Goal: Transaction & Acquisition: Purchase product/service

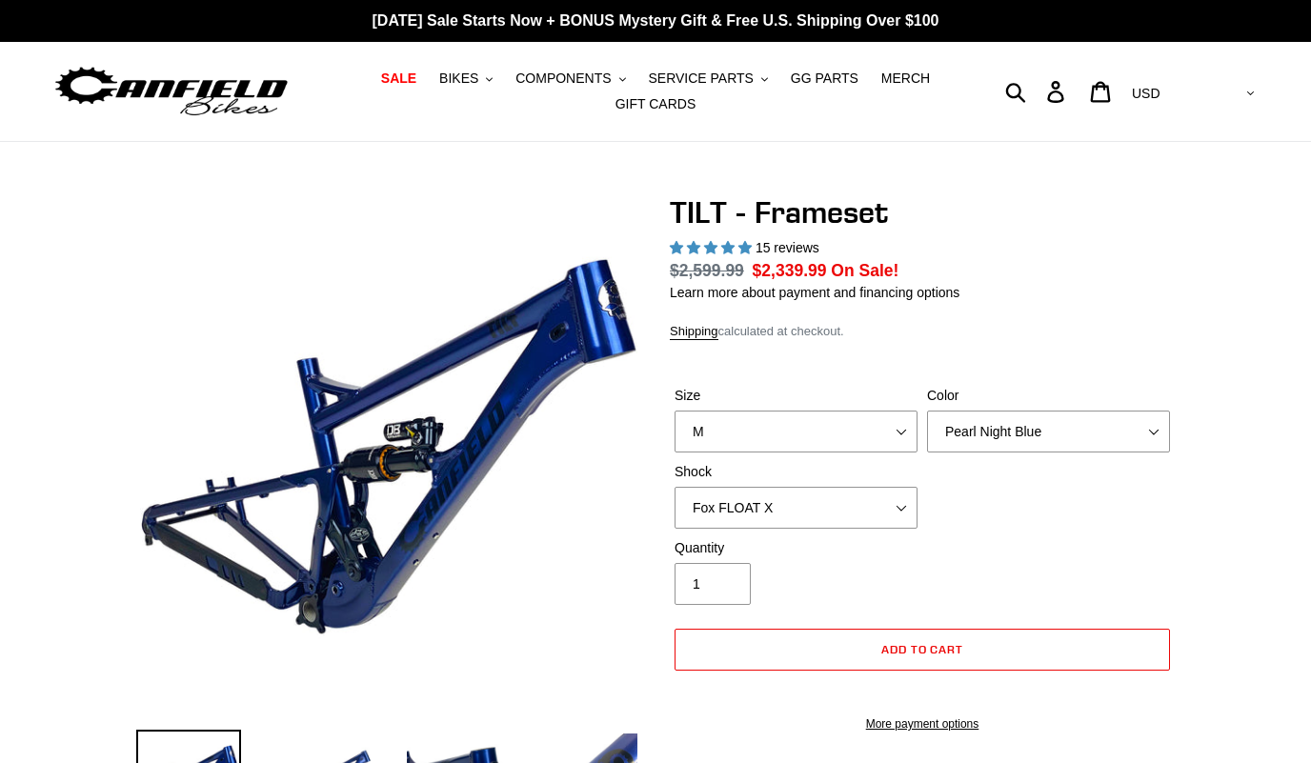
select select "highest-rating"
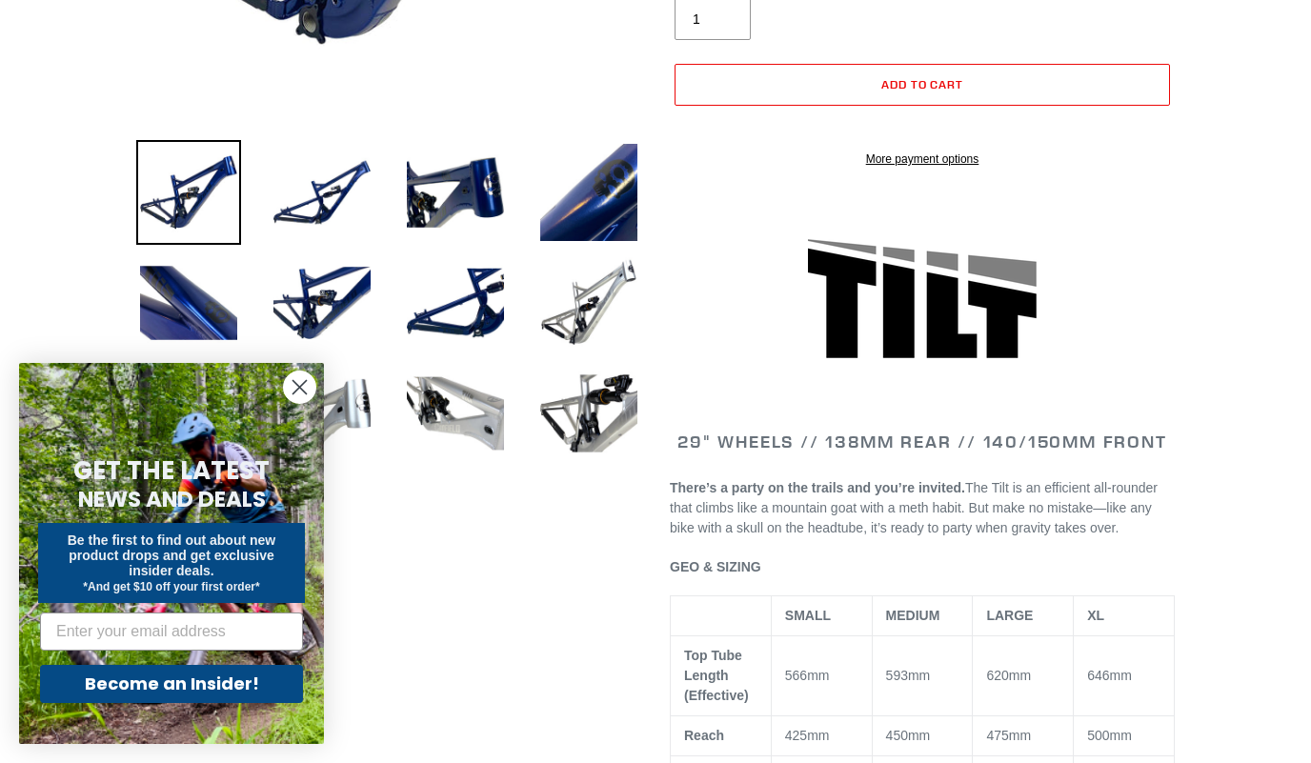
scroll to position [587, 0]
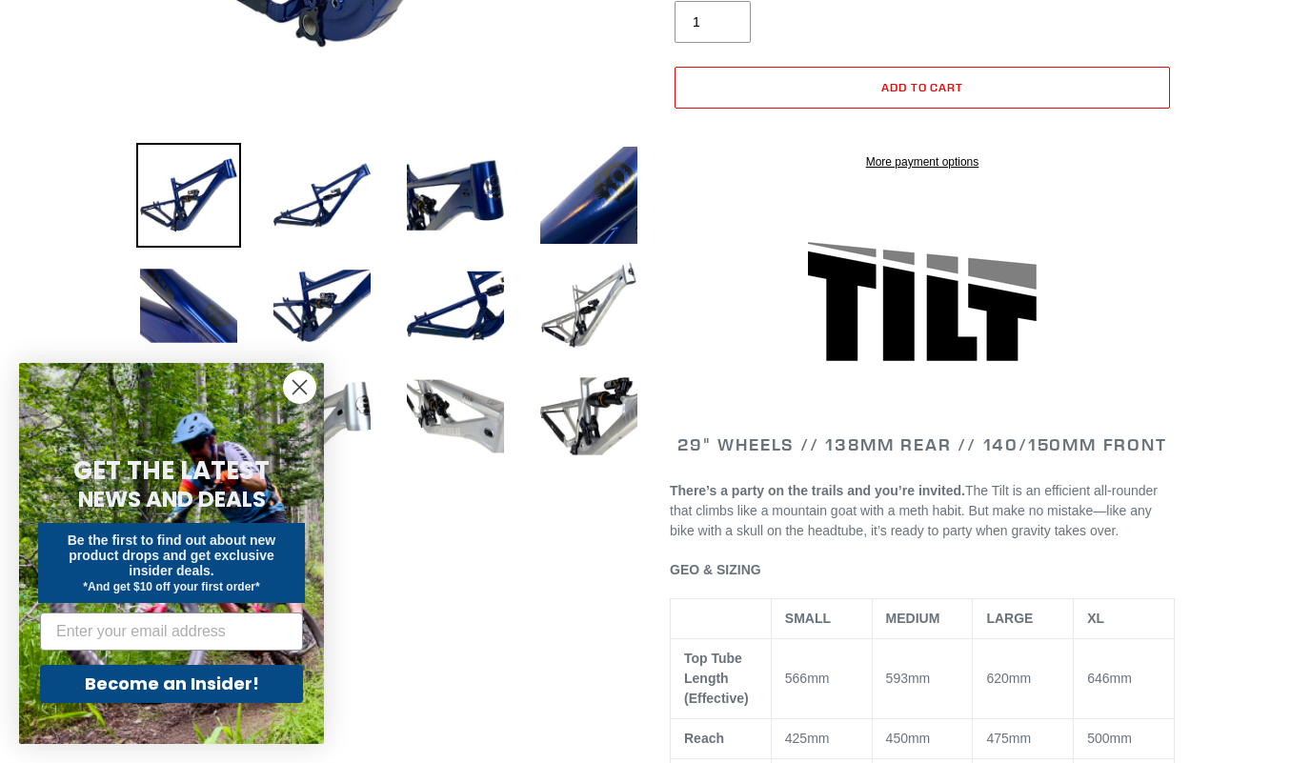
click at [599, 309] on img at bounding box center [589, 306] width 105 height 105
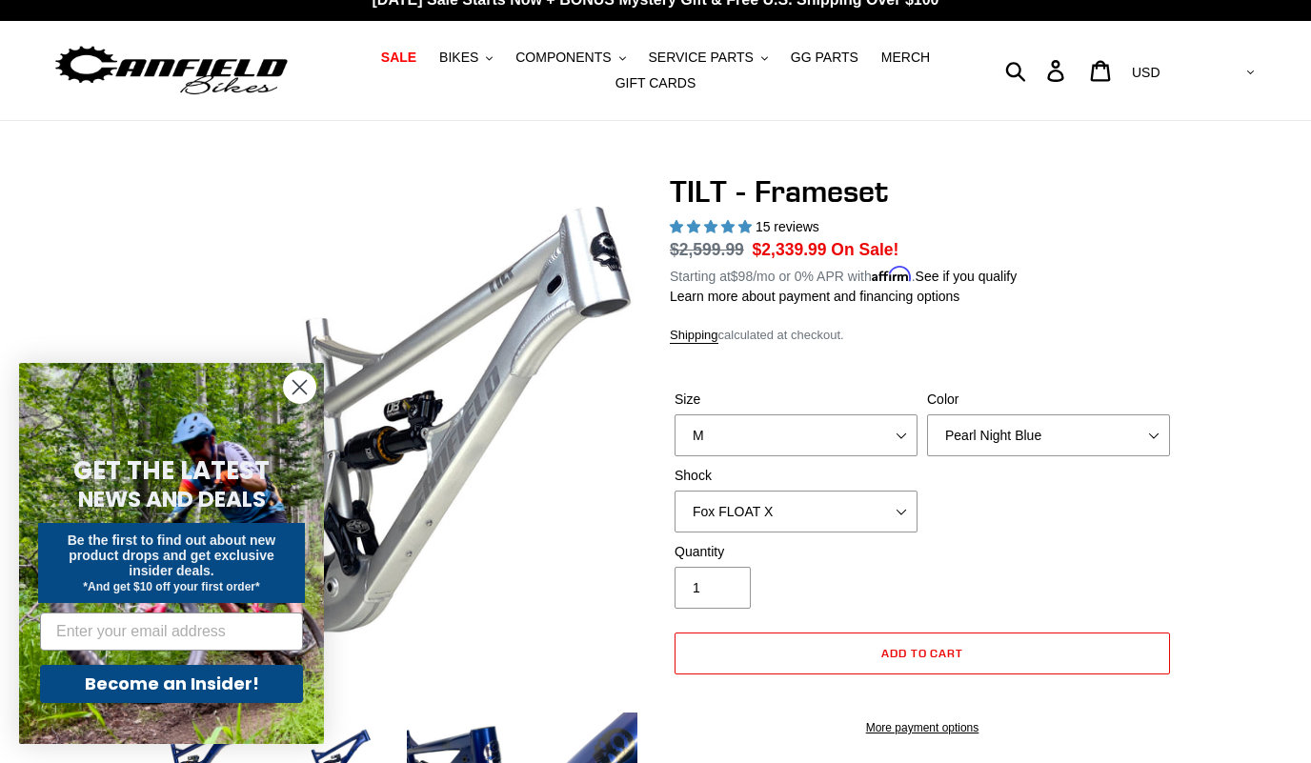
scroll to position [15, 0]
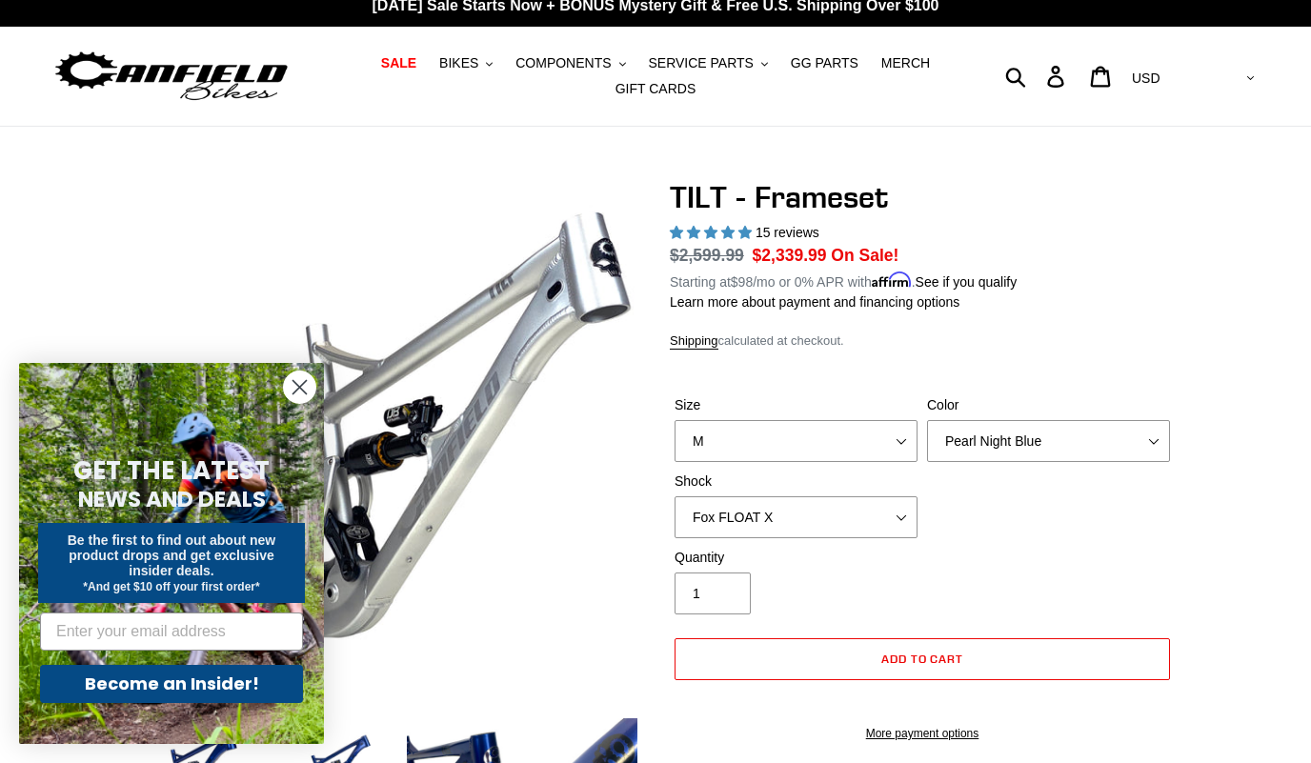
click at [486, 70] on button "BIKES .cls-1{fill:#231f20}" at bounding box center [466, 64] width 72 height 26
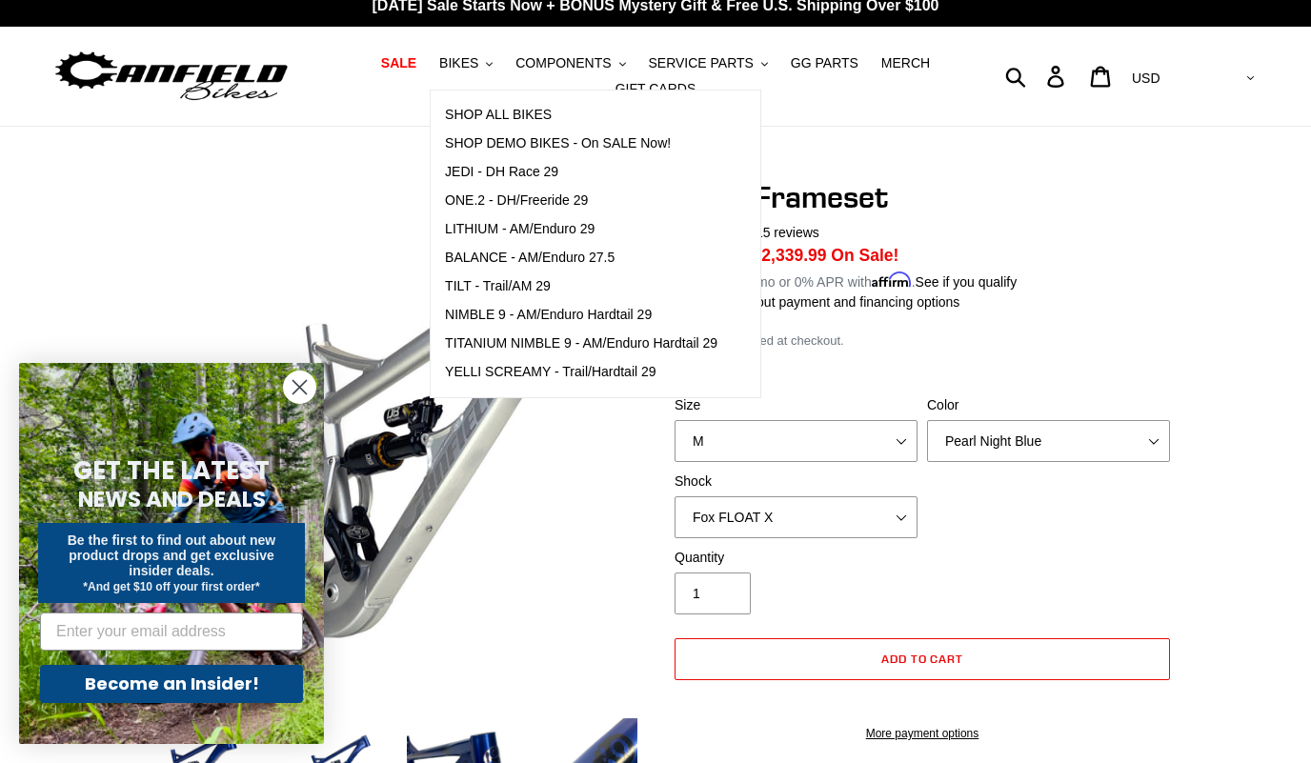
click at [535, 172] on span "JEDI - DH Race 29" at bounding box center [501, 172] width 113 height 16
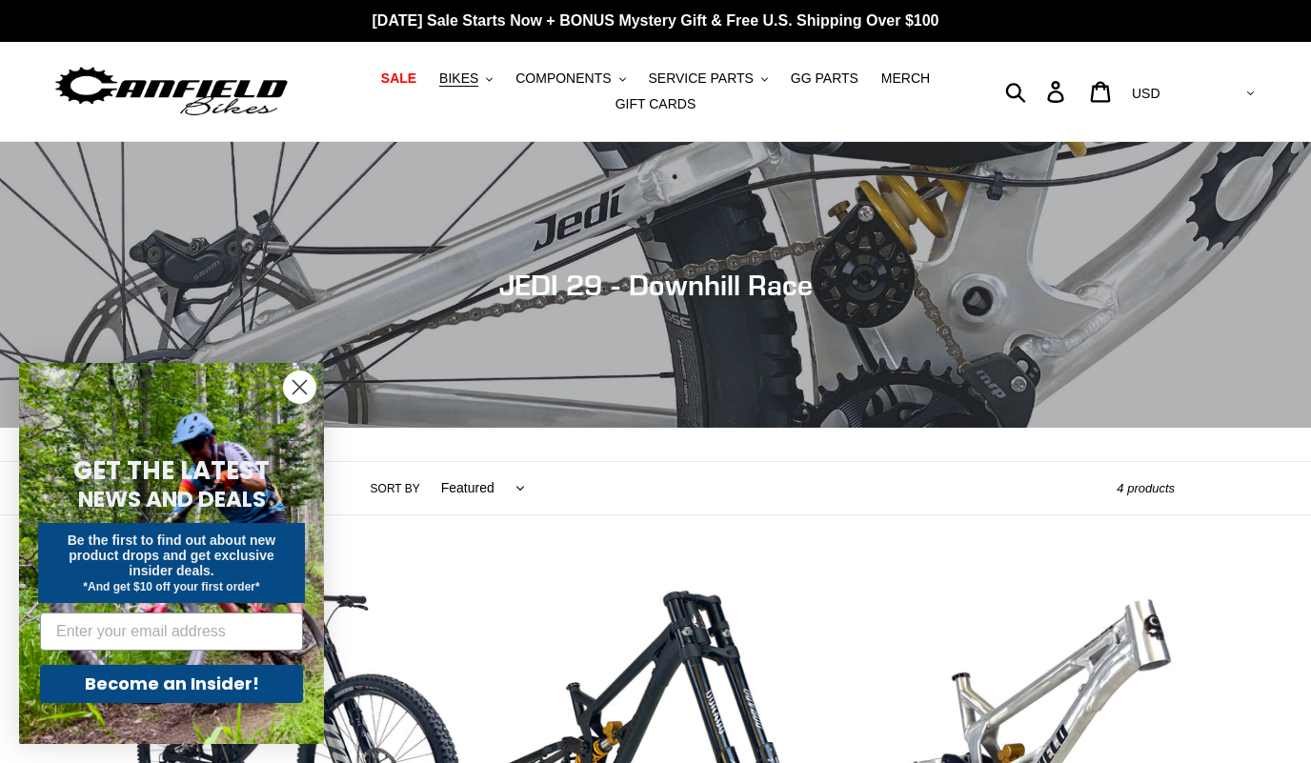
click at [477, 83] on span "BIKES" at bounding box center [458, 79] width 39 height 16
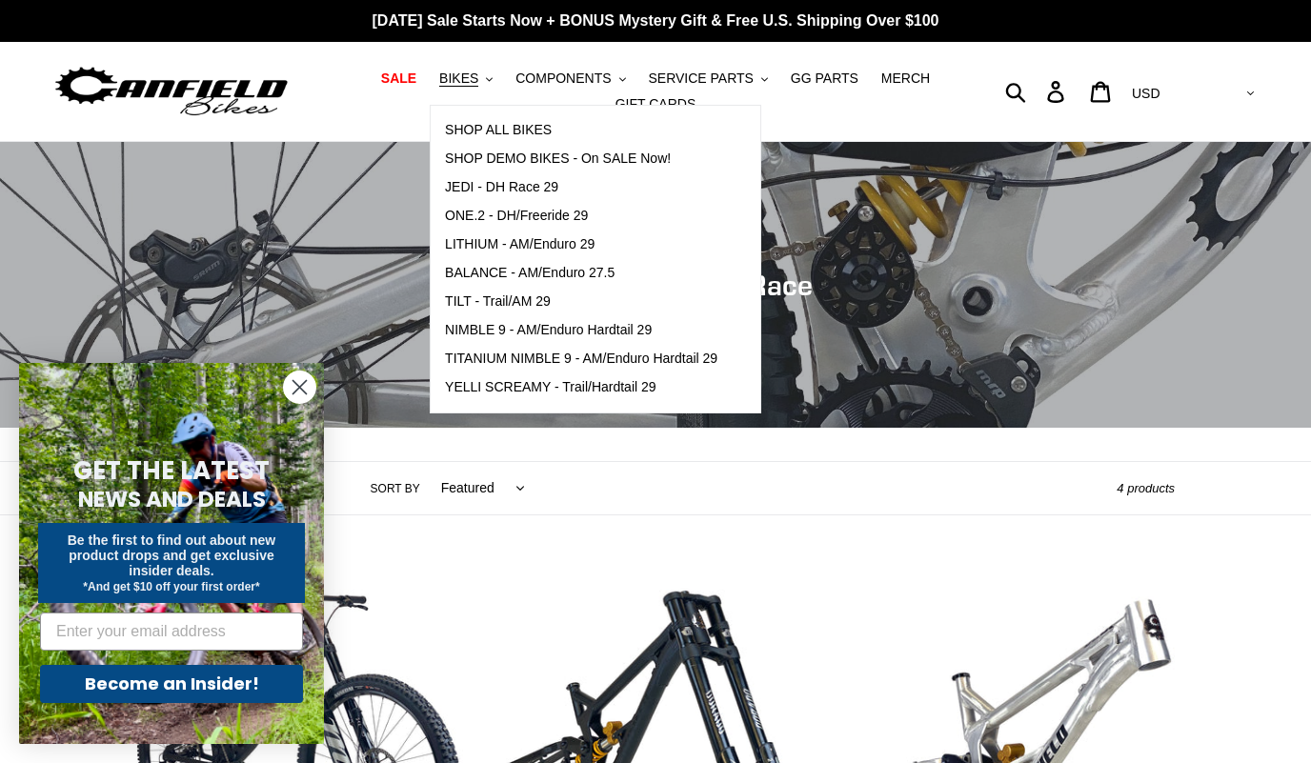
click at [691, 348] on link "TITANIUM NIMBLE 9 - AM/Enduro Hardtail 29" at bounding box center [581, 359] width 301 height 29
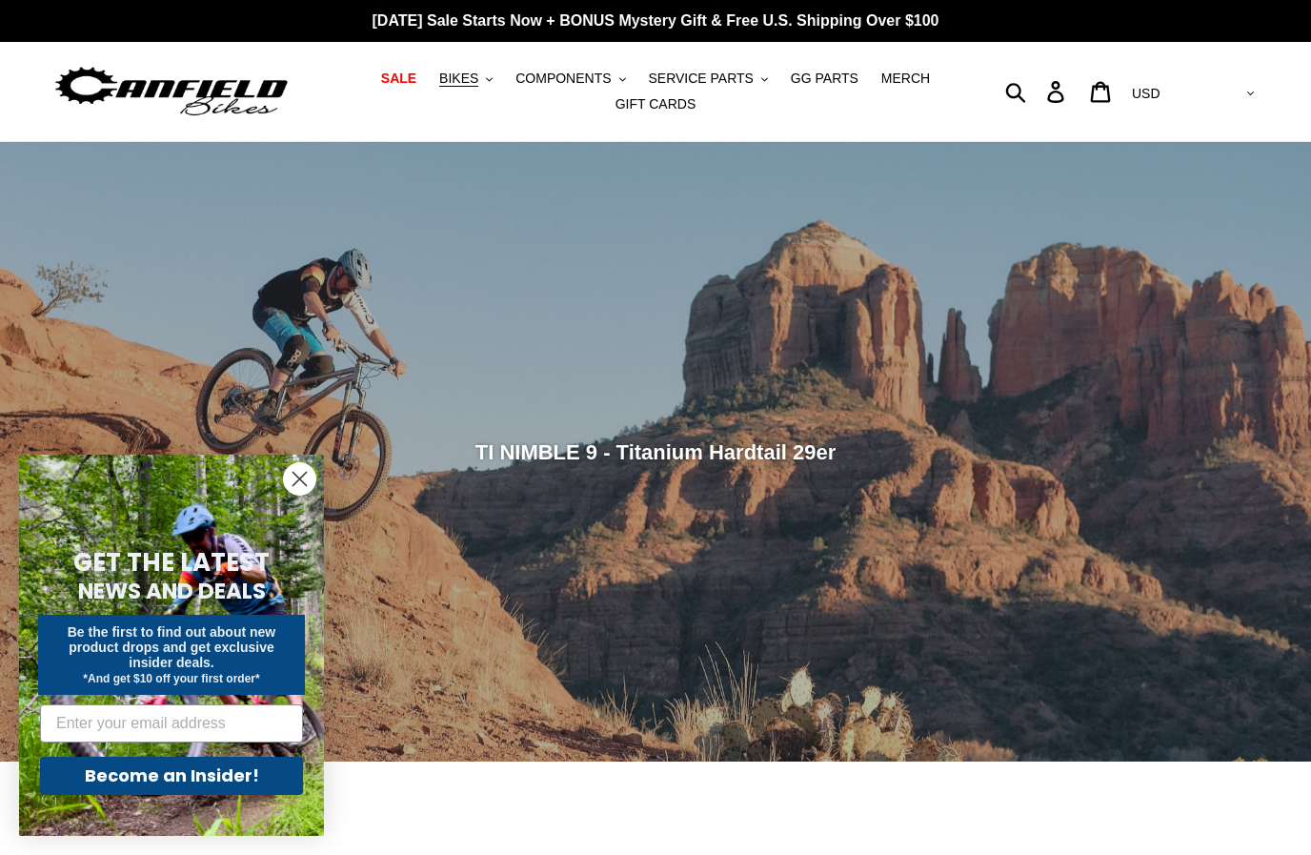
click at [484, 68] on button "BIKES .cls-1{fill:#231f20}" at bounding box center [466, 79] width 72 height 26
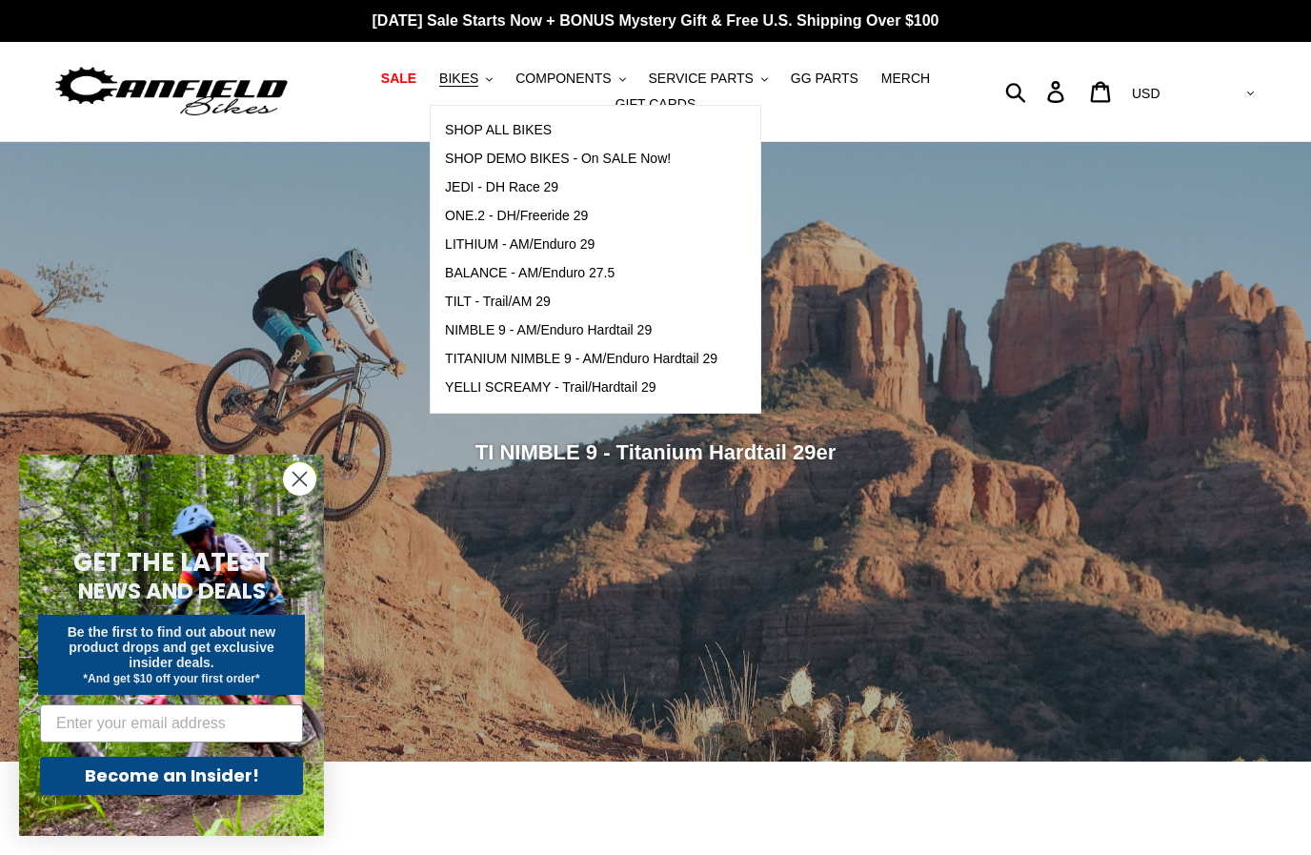
click at [584, 239] on span "LITHIUM - AM/Enduro 29" at bounding box center [520, 244] width 150 height 16
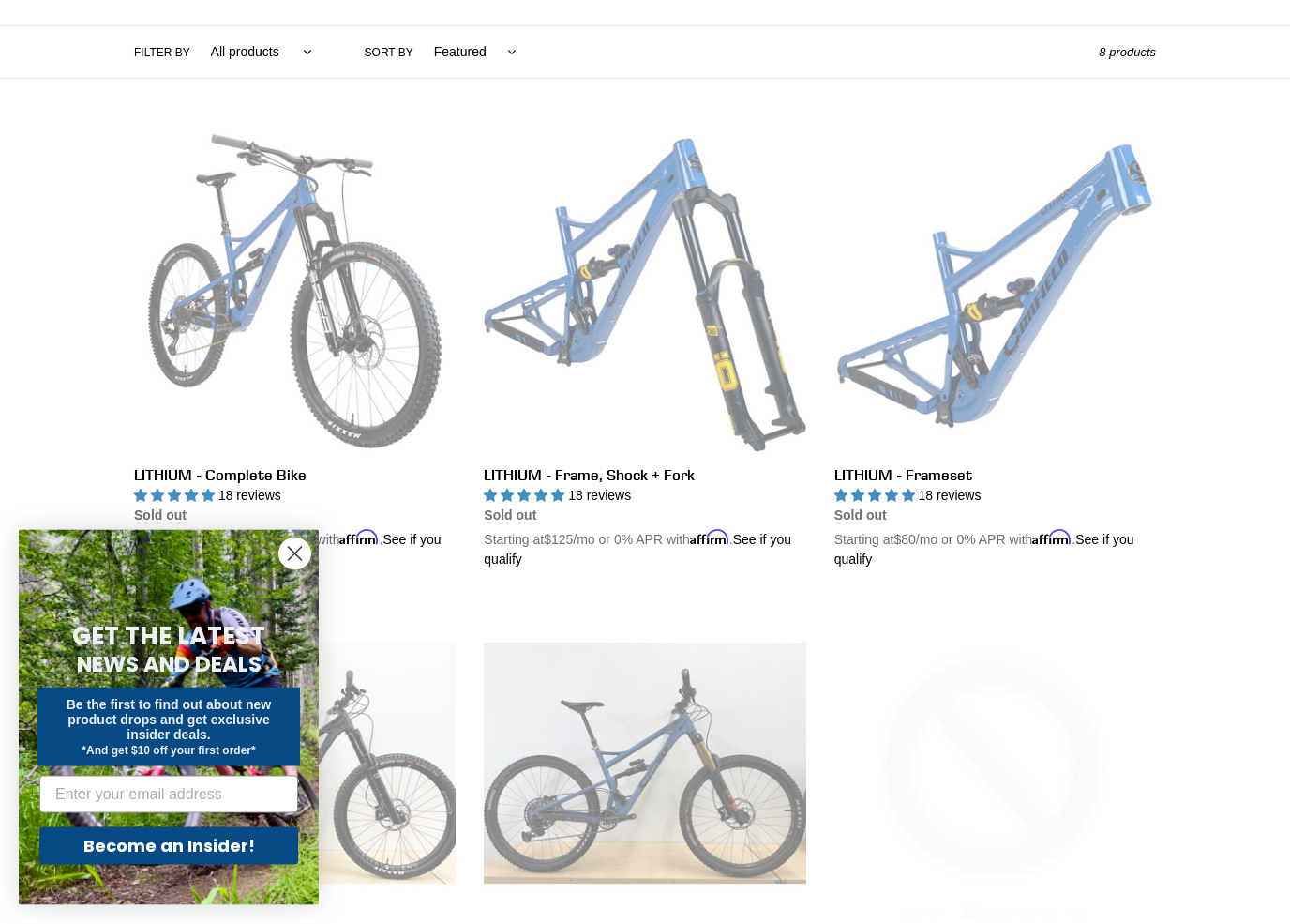
scroll to position [429, 0]
click at [707, 201] on link "LITHIUM - Frame, Shock + Fork" at bounding box center [645, 349] width 322 height 439
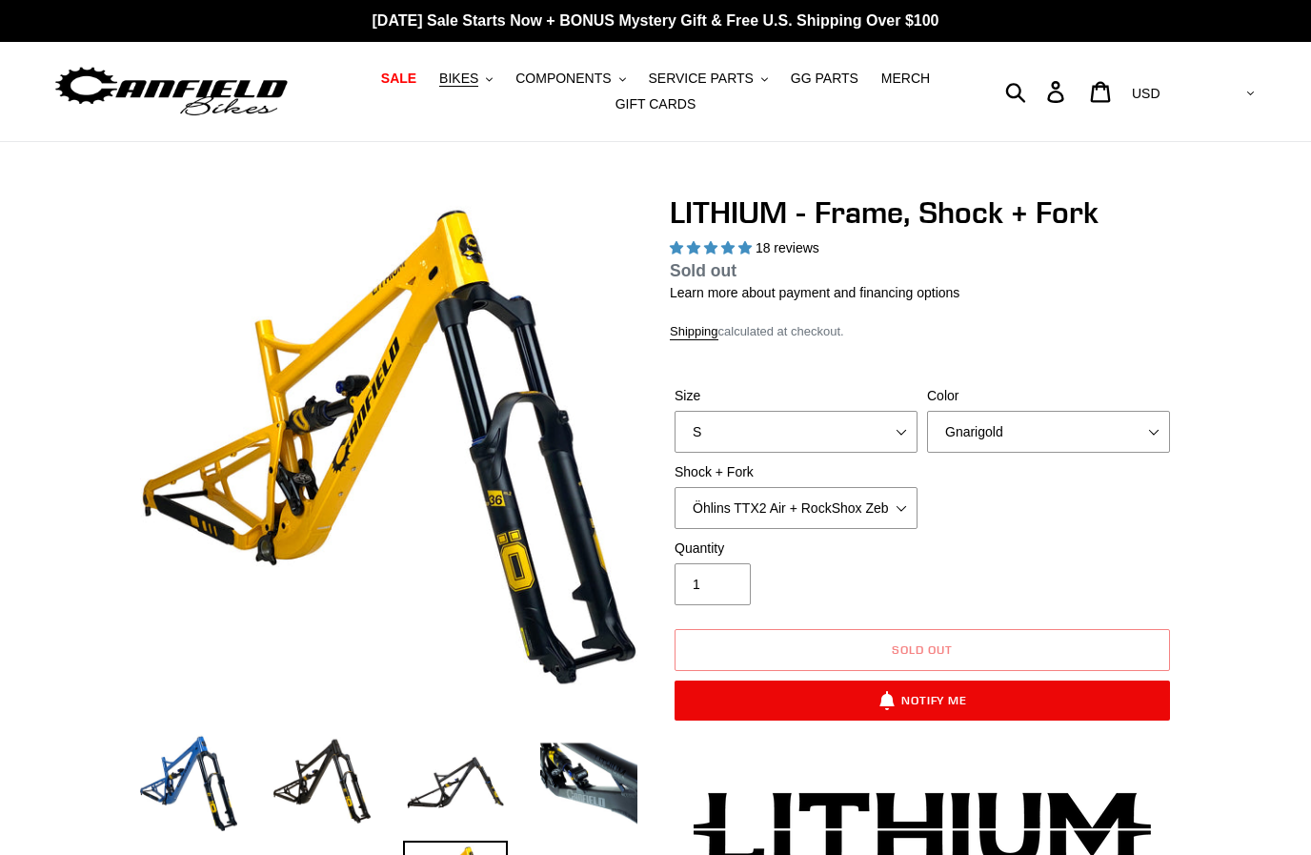
select select "highest-rating"
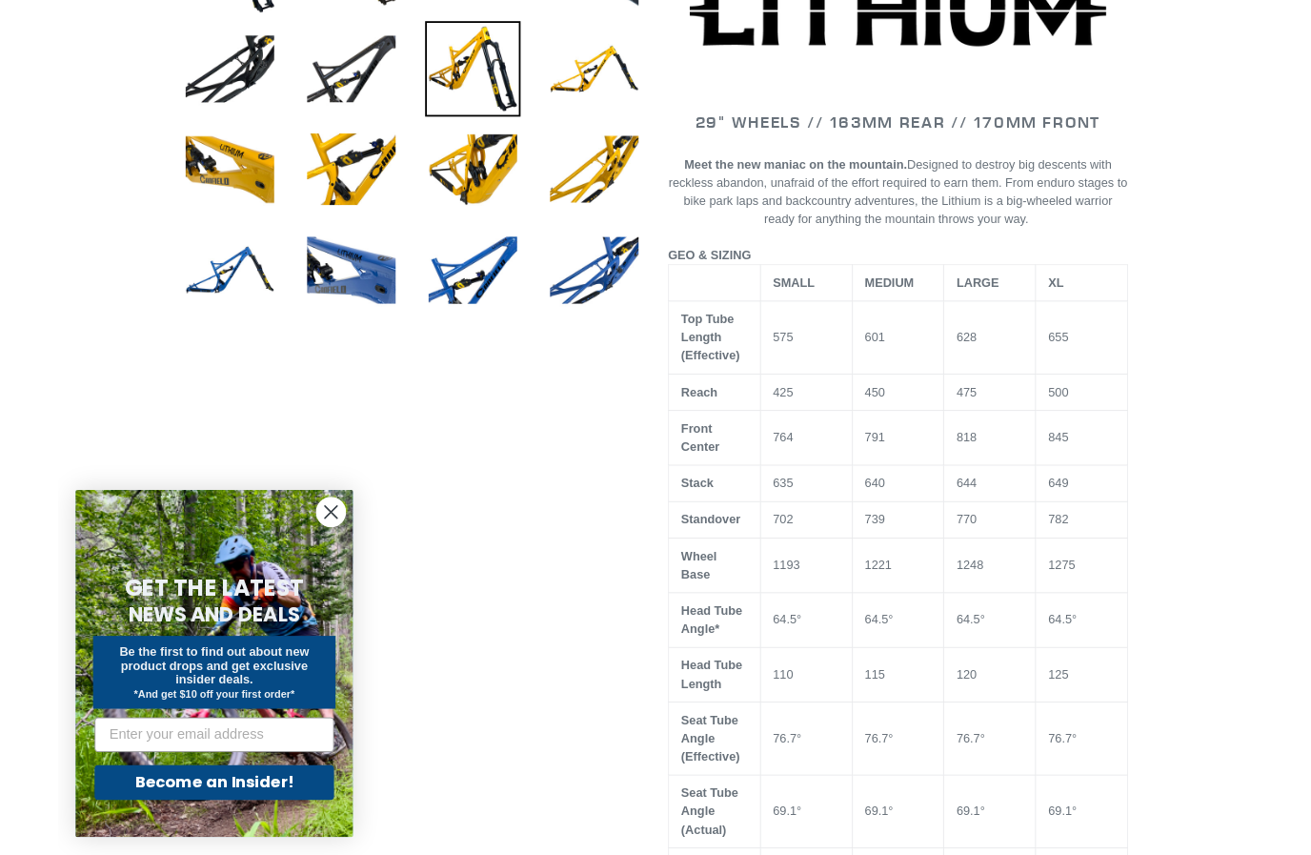
scroll to position [826, 0]
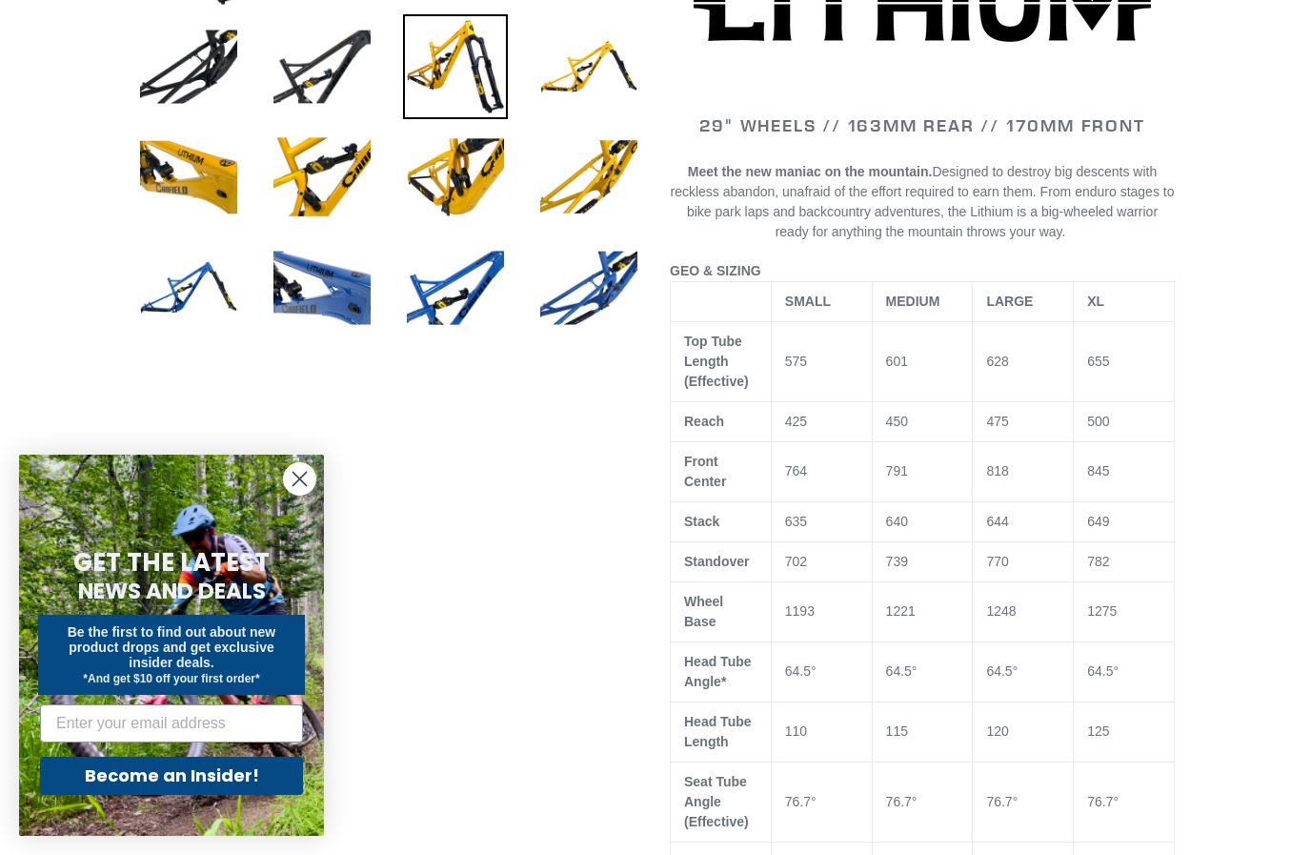
click at [169, 285] on img at bounding box center [188, 287] width 105 height 105
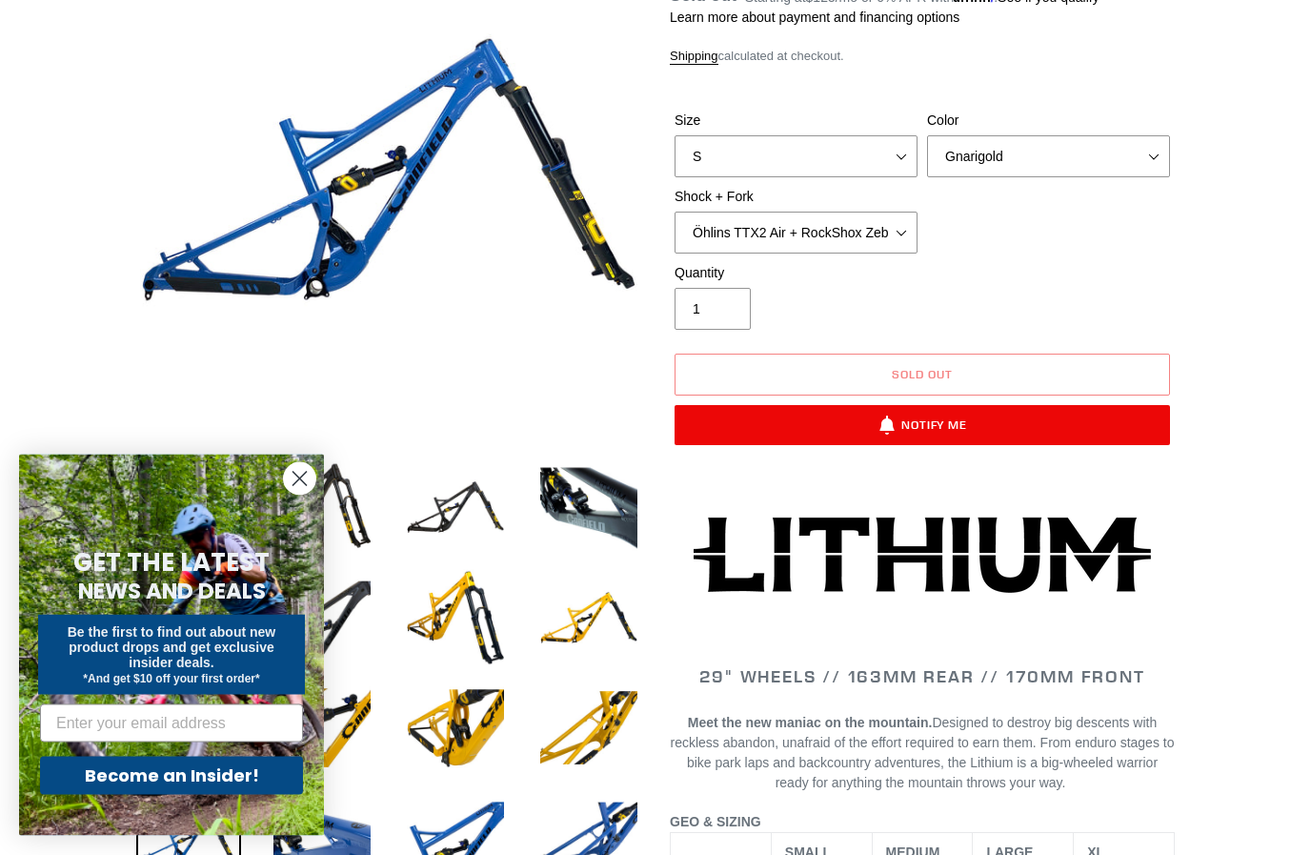
scroll to position [275, 0]
click at [823, 135] on select "S M L XL" at bounding box center [796, 156] width 243 height 42
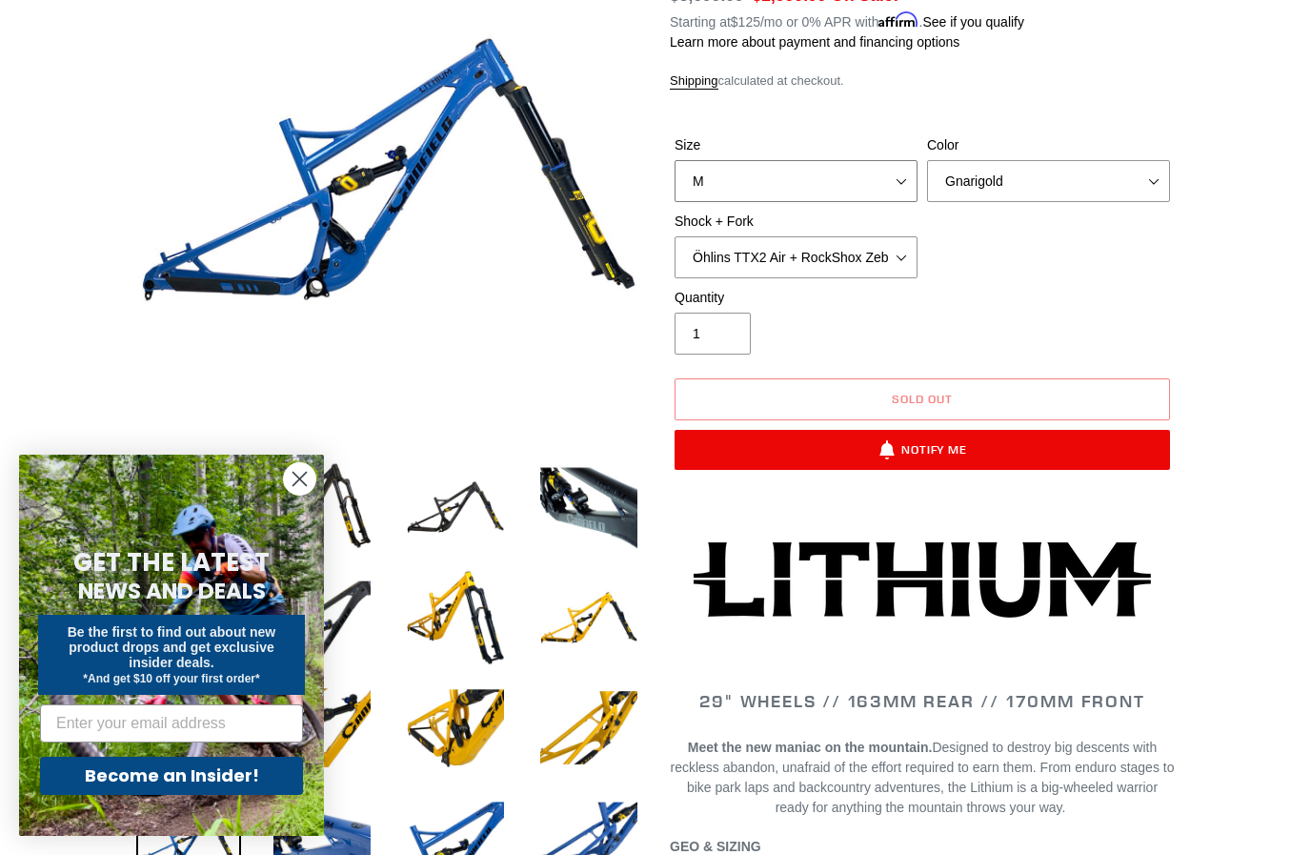
click at [868, 171] on select "S M L XL" at bounding box center [796, 181] width 243 height 42
select select "S"
click at [1014, 173] on select "Gnarigold Blue Velvet Stealth Black" at bounding box center [1048, 181] width 243 height 42
select select "Blue Velvet"
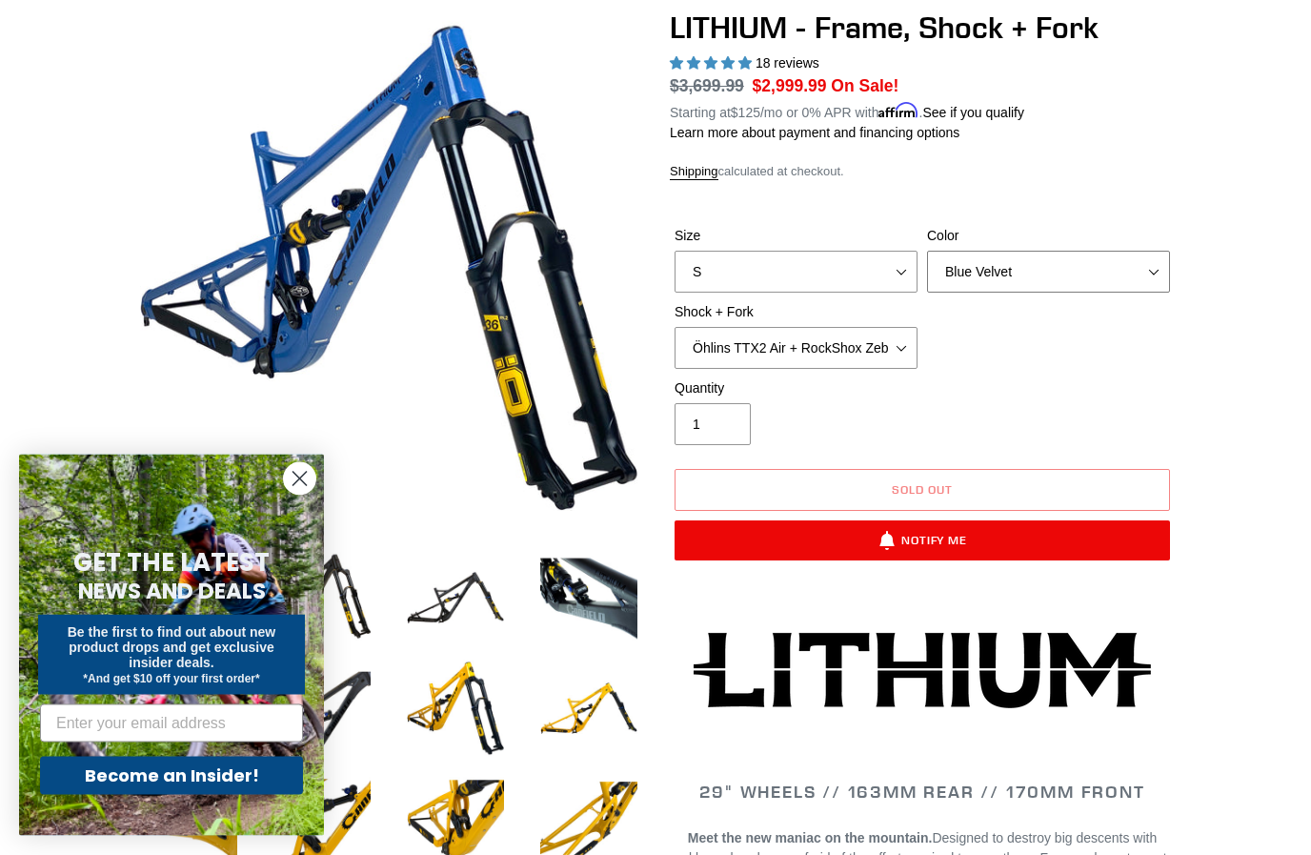
scroll to position [169, 0]
